Goal: Task Accomplishment & Management: Use online tool/utility

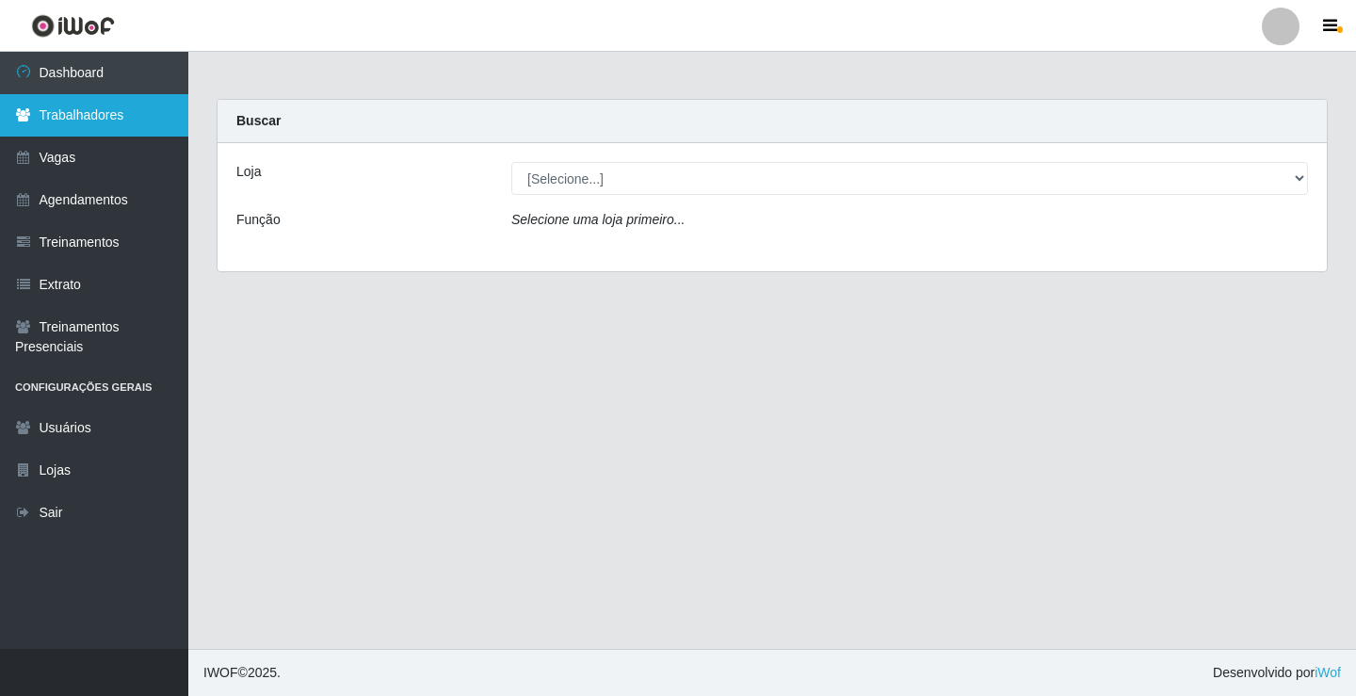
click at [84, 121] on link "Trabalhadores" at bounding box center [94, 115] width 188 height 42
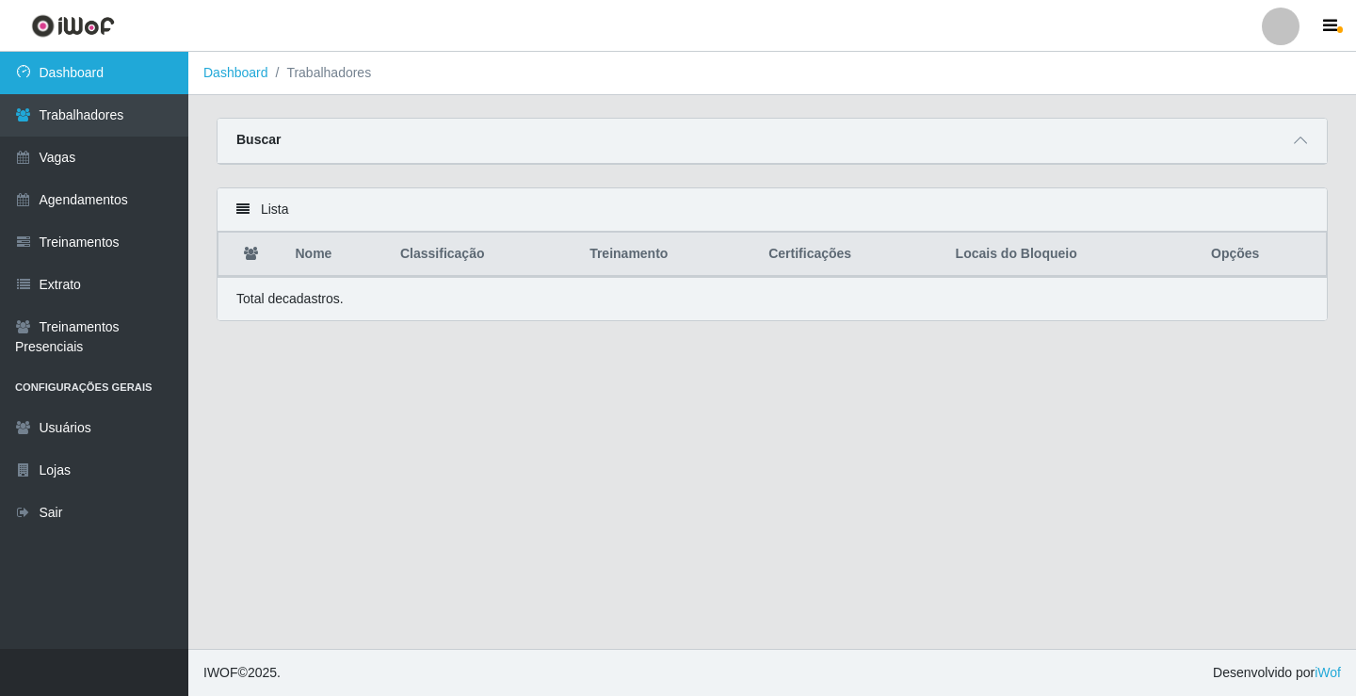
click at [97, 78] on link "Dashboard" at bounding box center [94, 73] width 188 height 42
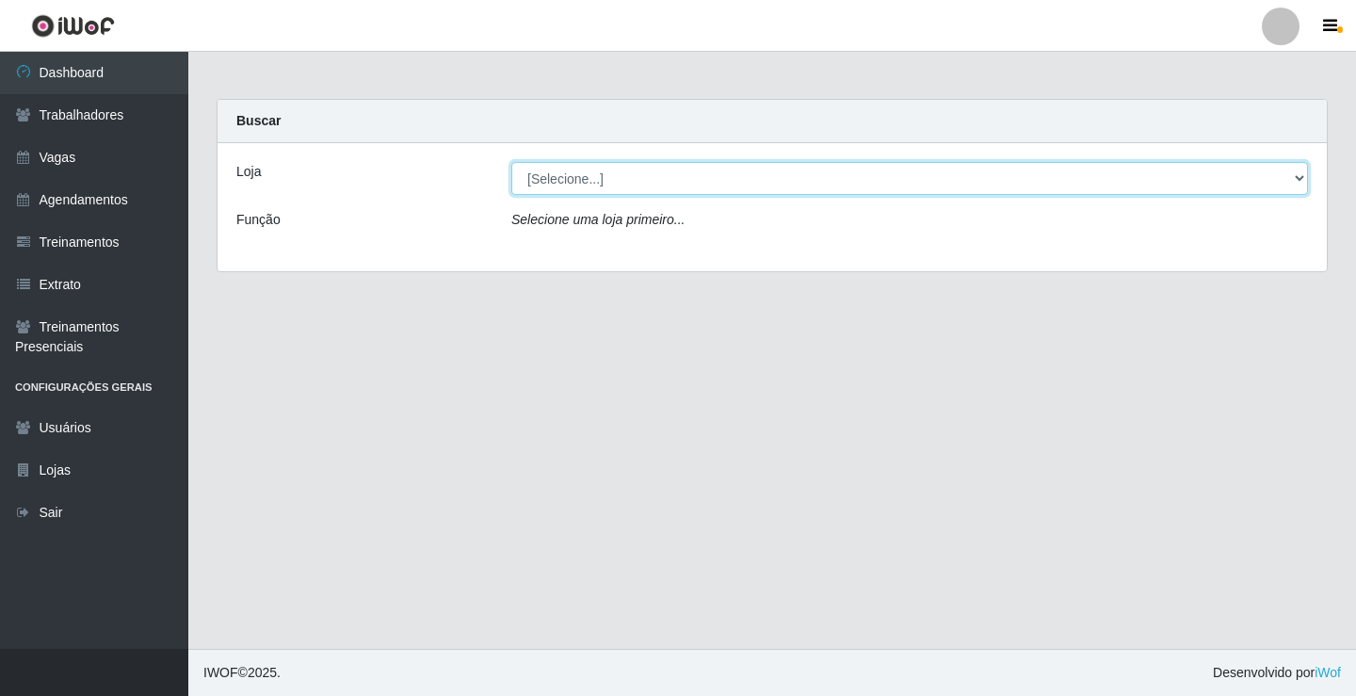
click at [567, 180] on select "[Selecione...] Sapore D'italia" at bounding box center [909, 178] width 797 height 33
select select "266"
click at [511, 162] on select "[Selecione...] Sapore D'italia" at bounding box center [909, 178] width 797 height 33
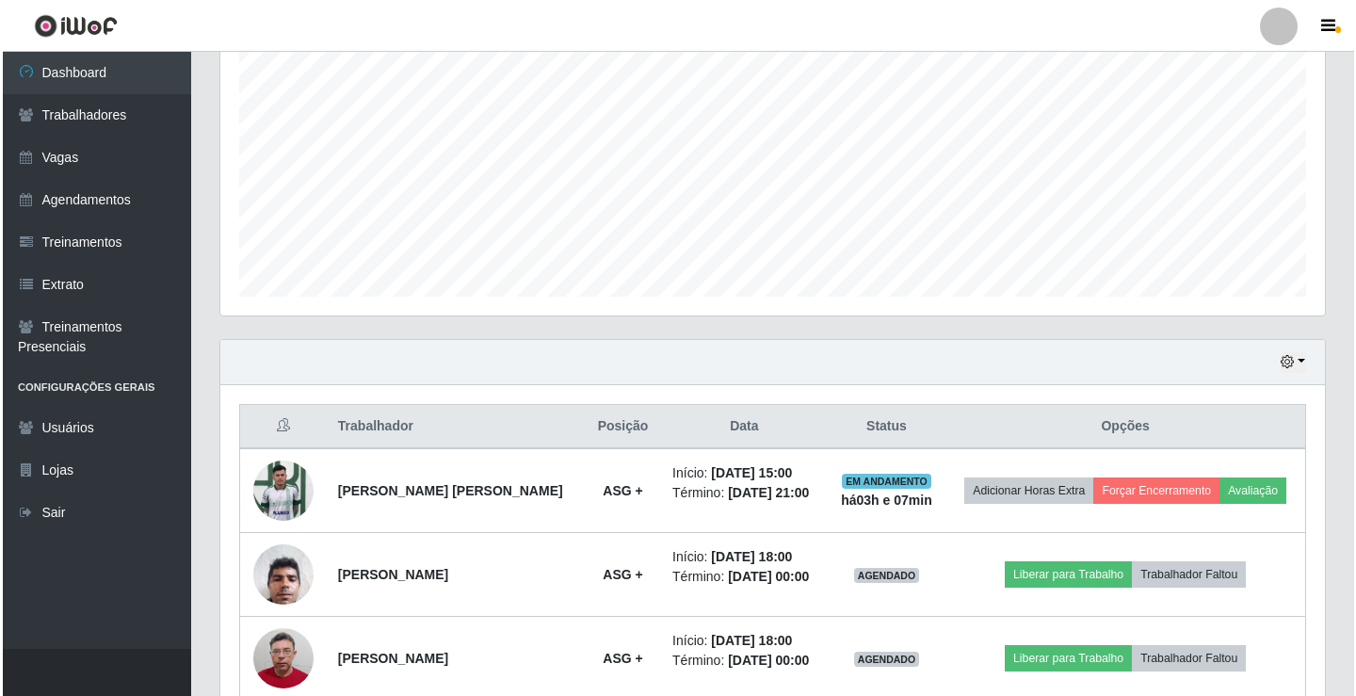
scroll to position [471, 0]
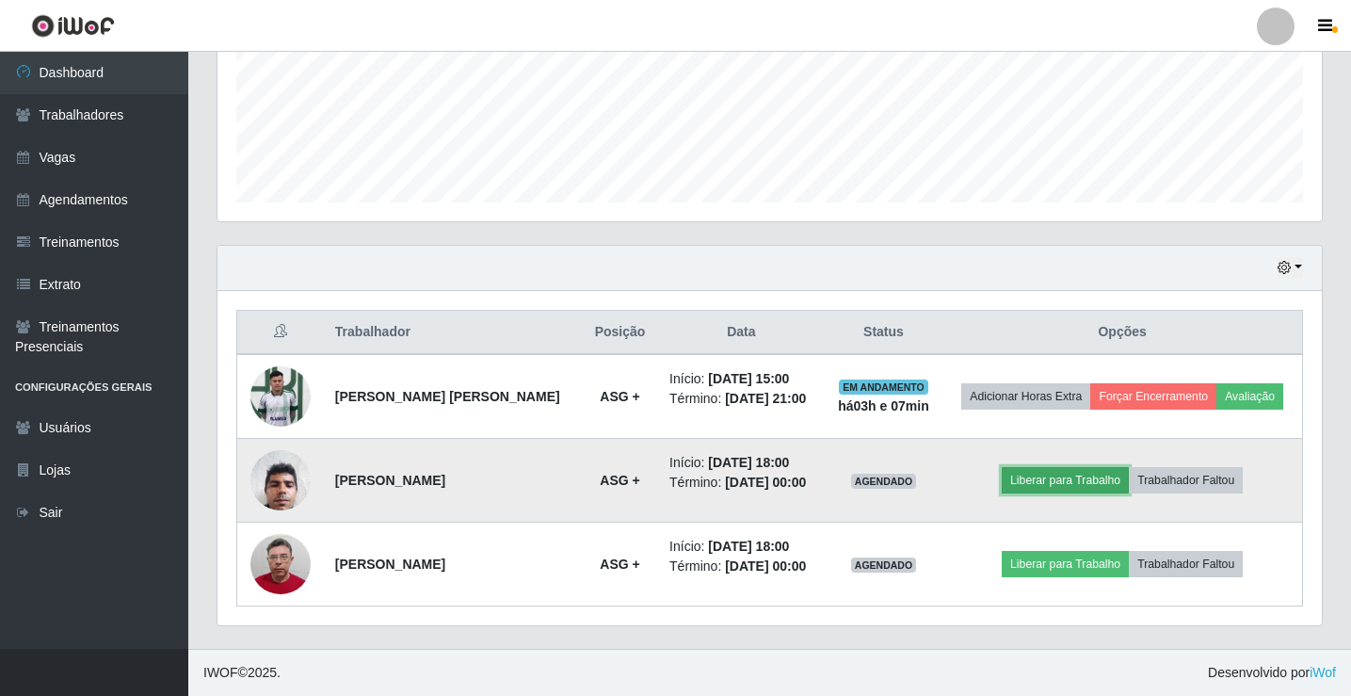
click at [1055, 483] on button "Liberar para Trabalho" at bounding box center [1065, 480] width 127 height 26
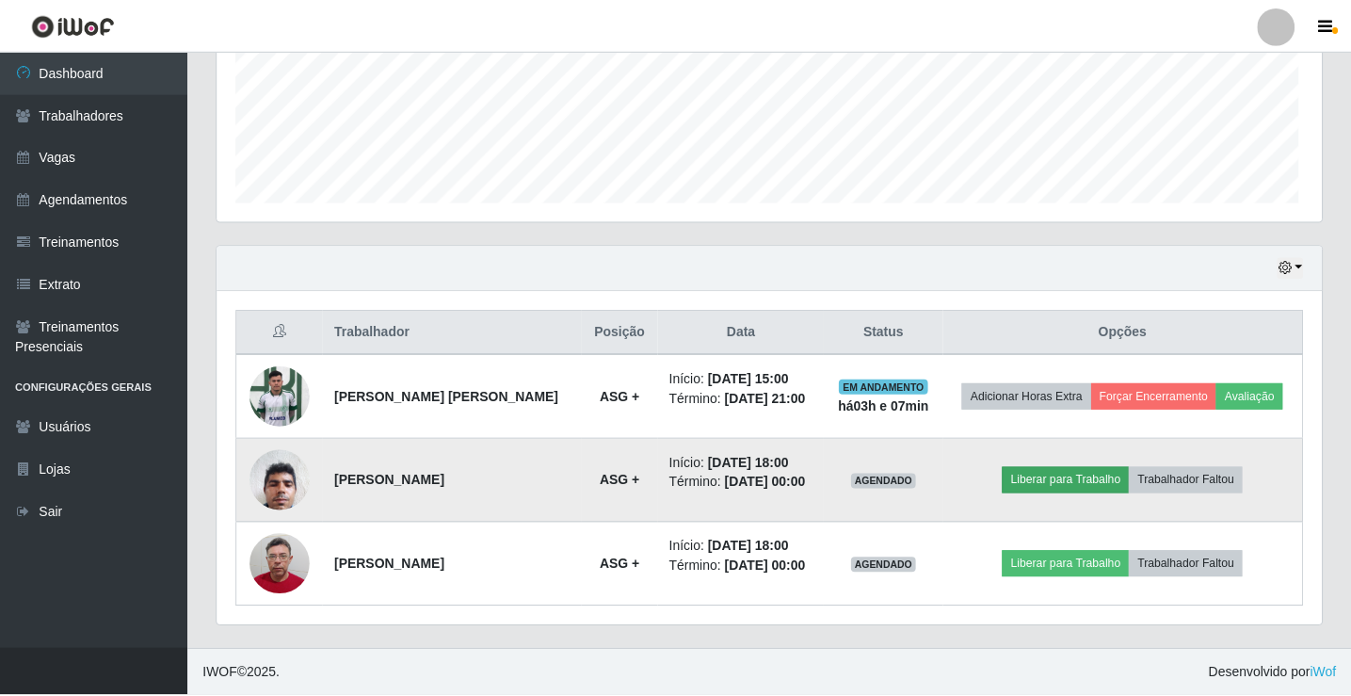
scroll to position [391, 1095]
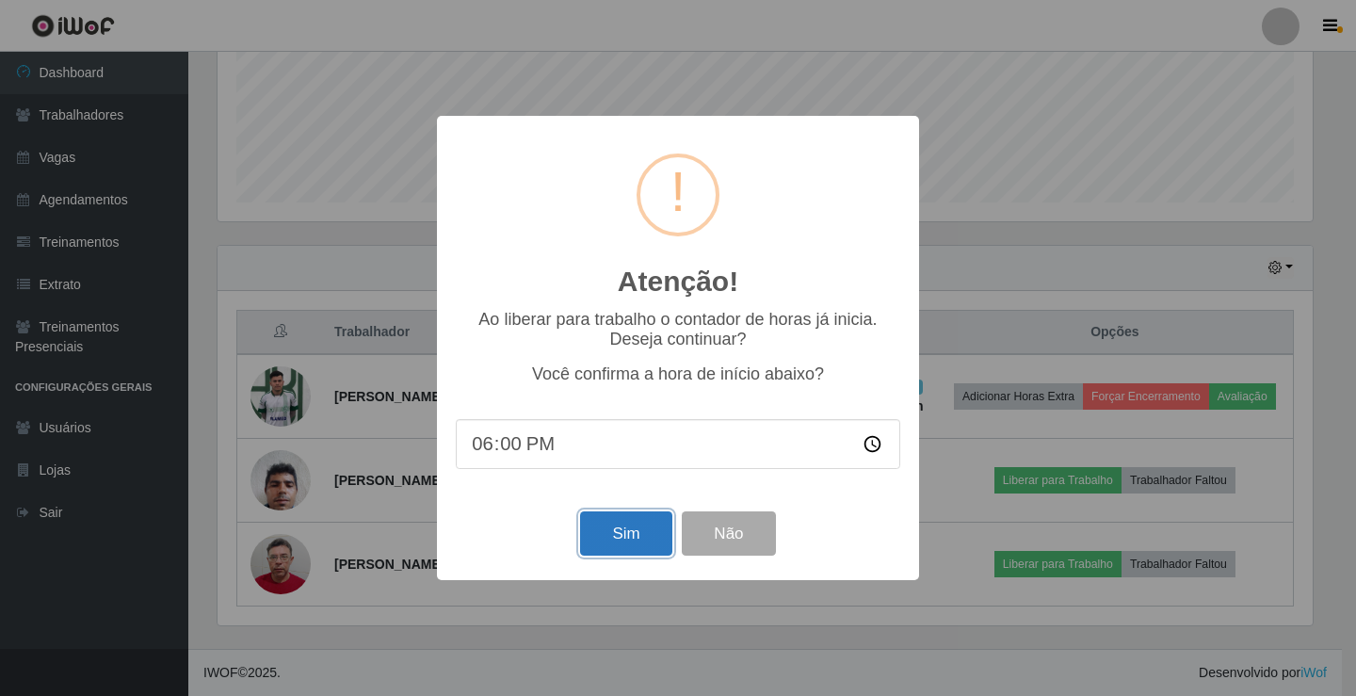
click at [611, 536] on button "Sim" at bounding box center [625, 533] width 91 height 44
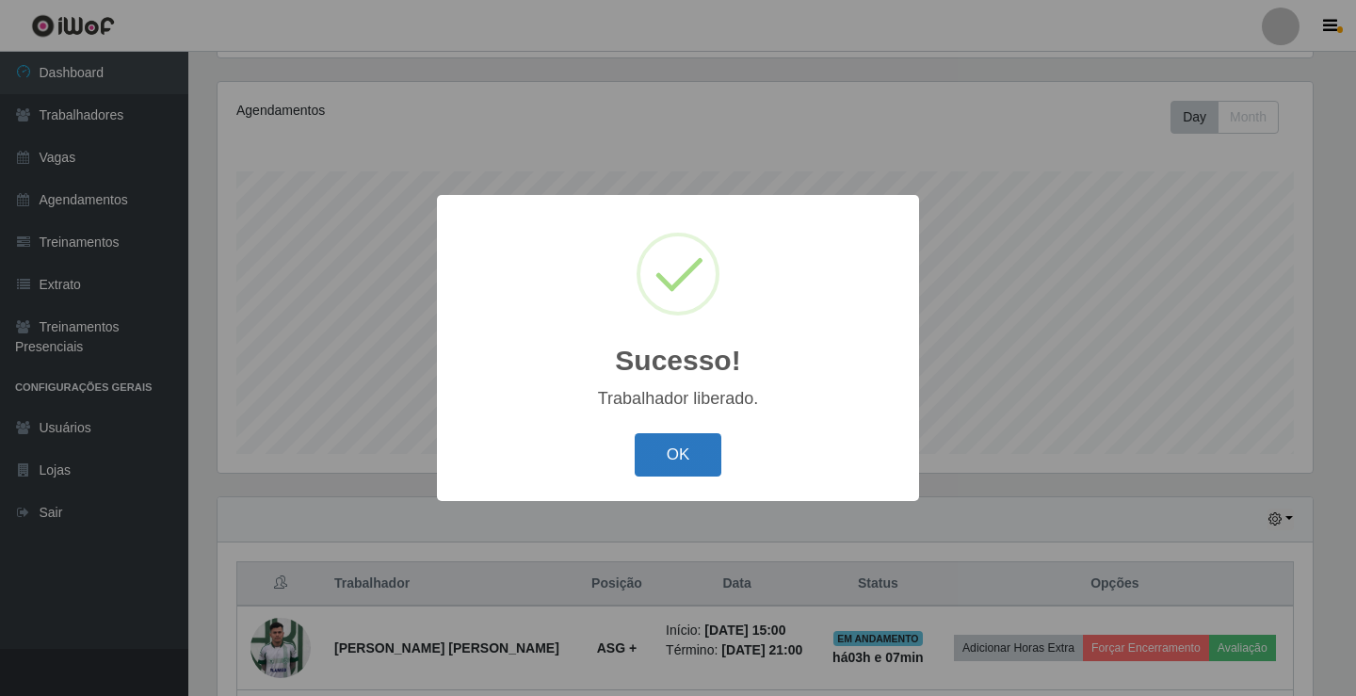
click at [676, 455] on button "OK" at bounding box center [679, 455] width 88 height 44
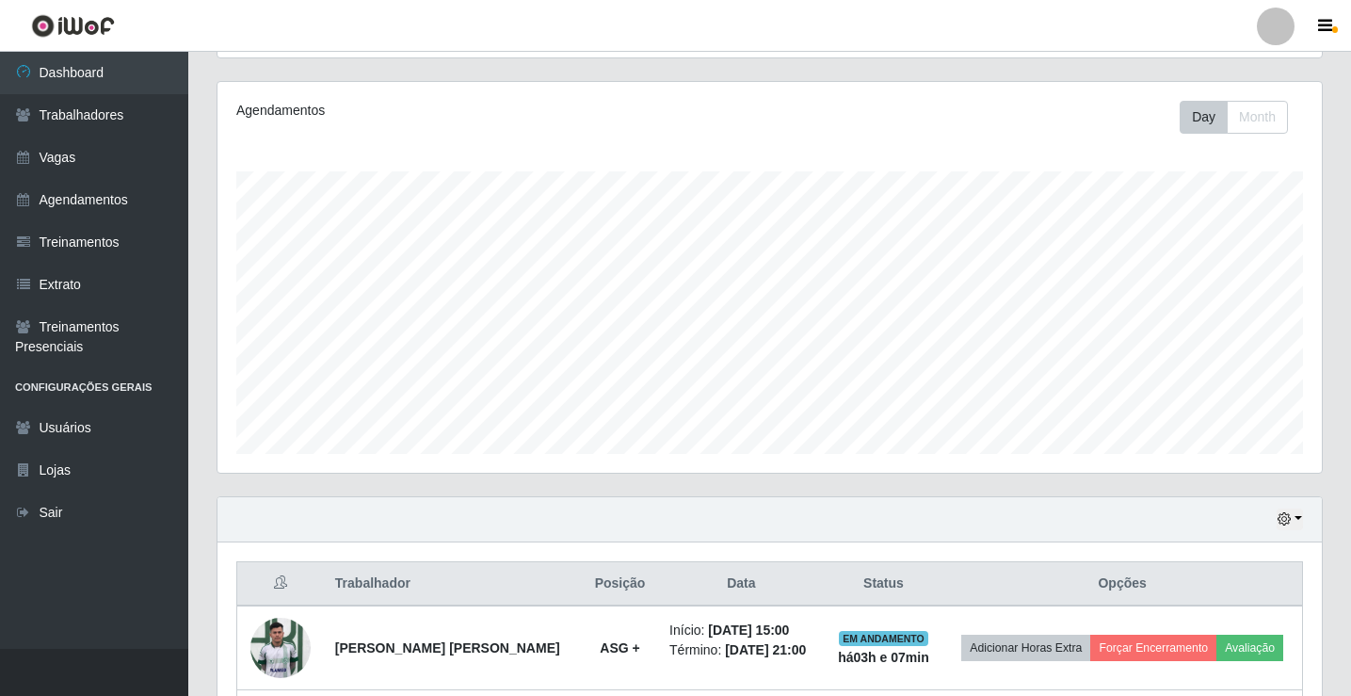
scroll to position [471, 0]
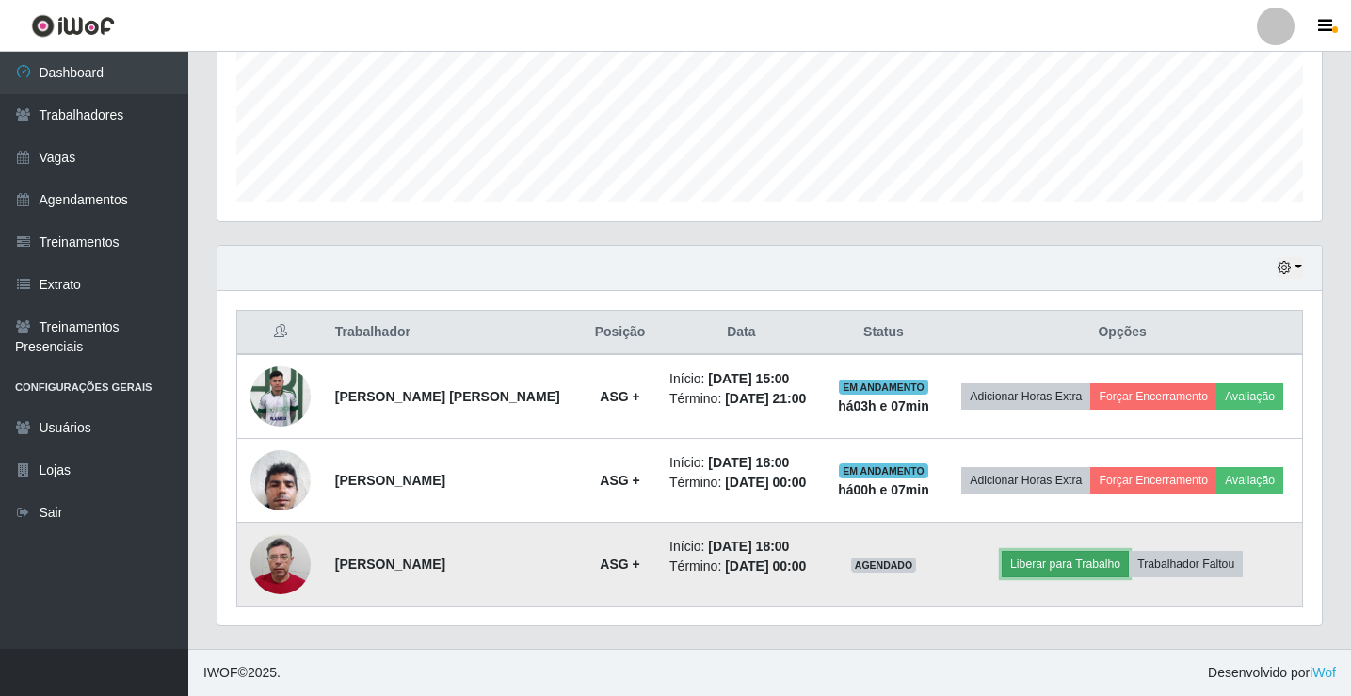
click at [1043, 558] on button "Liberar para Trabalho" at bounding box center [1065, 564] width 127 height 26
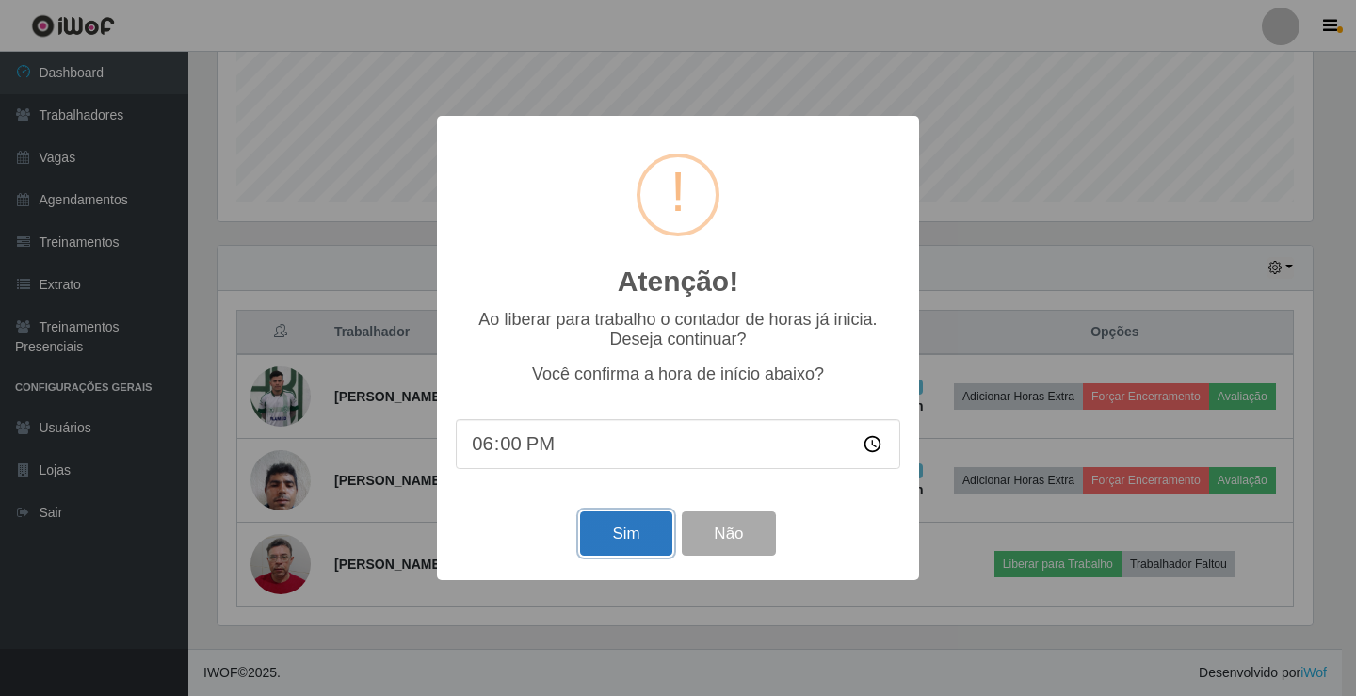
click at [642, 537] on button "Sim" at bounding box center [625, 533] width 91 height 44
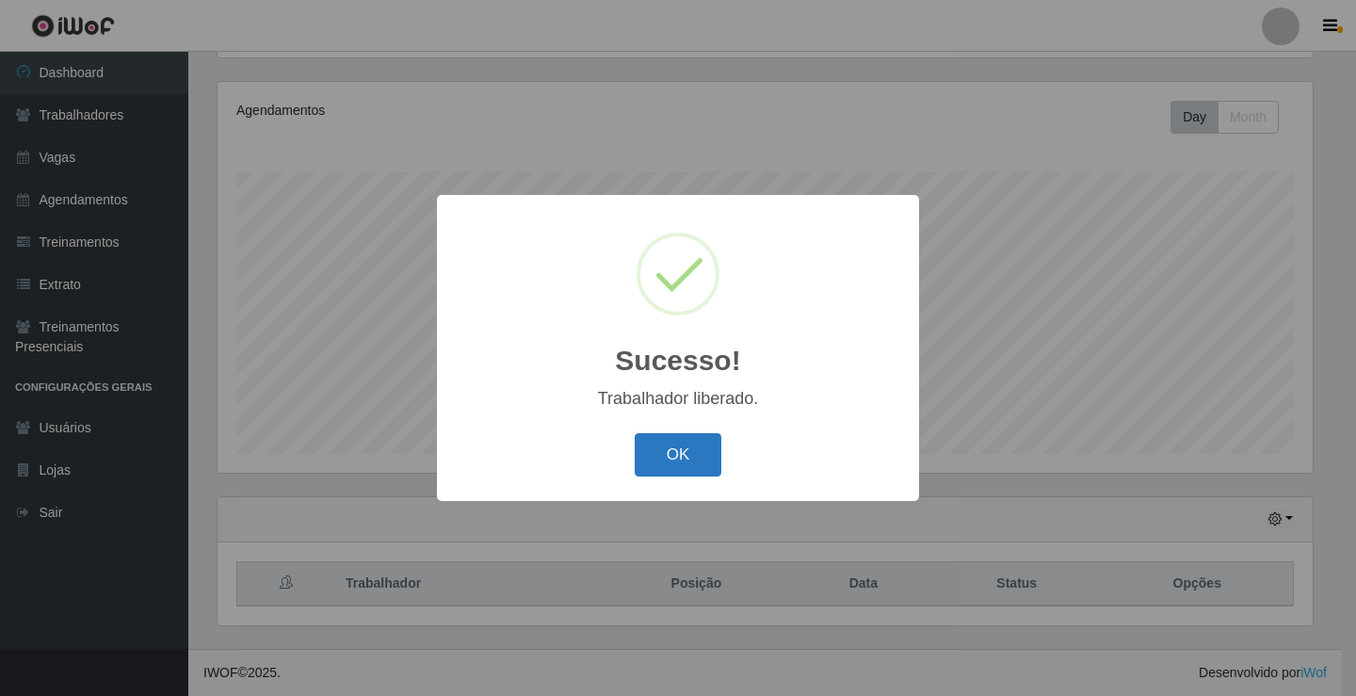
click at [650, 467] on button "OK" at bounding box center [679, 455] width 88 height 44
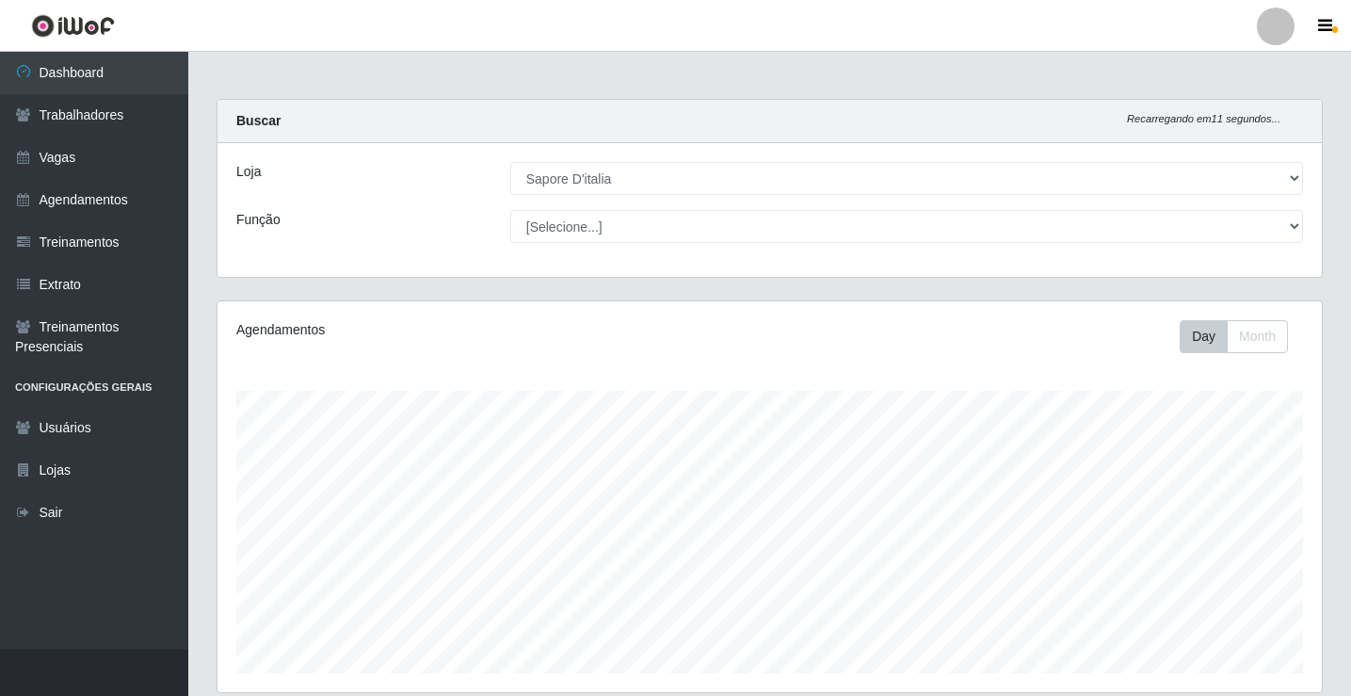
scroll to position [471, 0]
